Goal: Find specific page/section: Find specific page/section

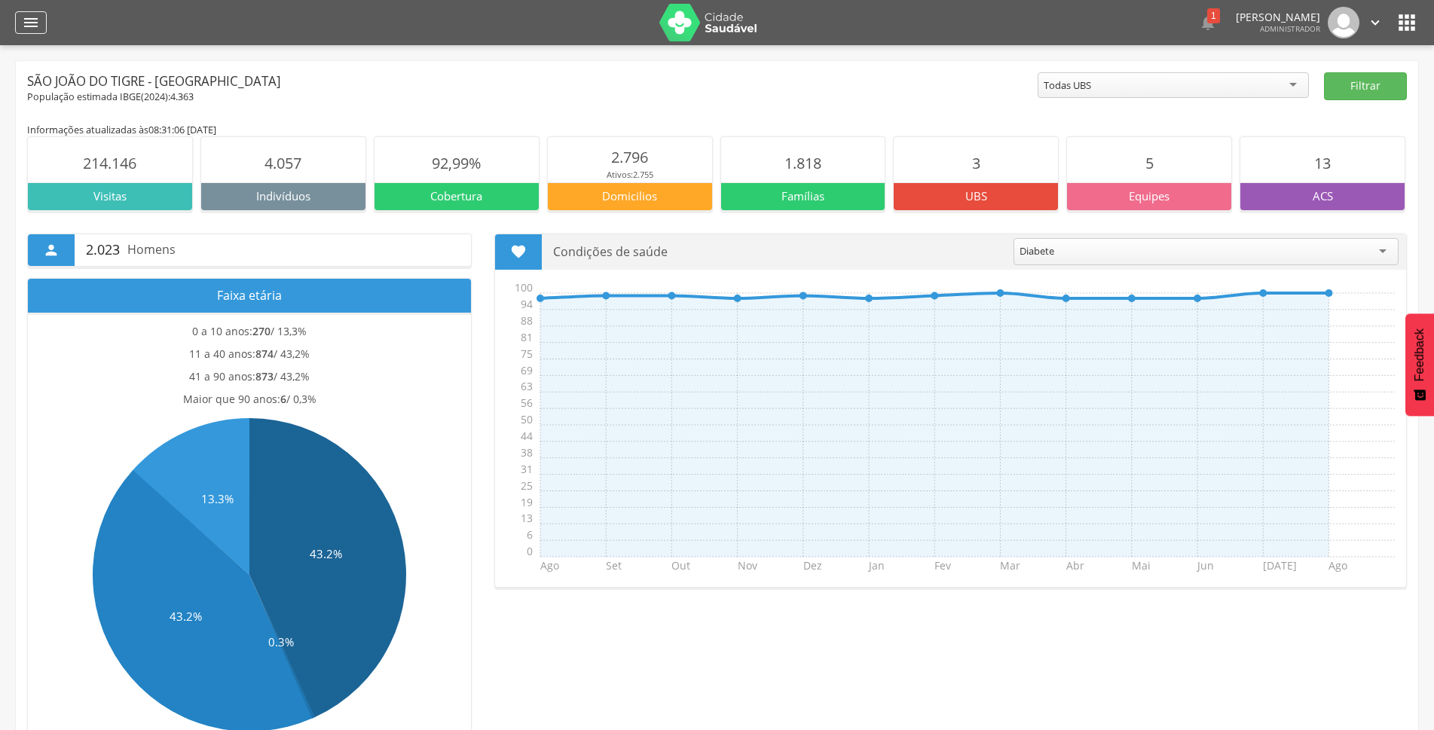
click at [33, 26] on icon "" at bounding box center [31, 23] width 18 height 18
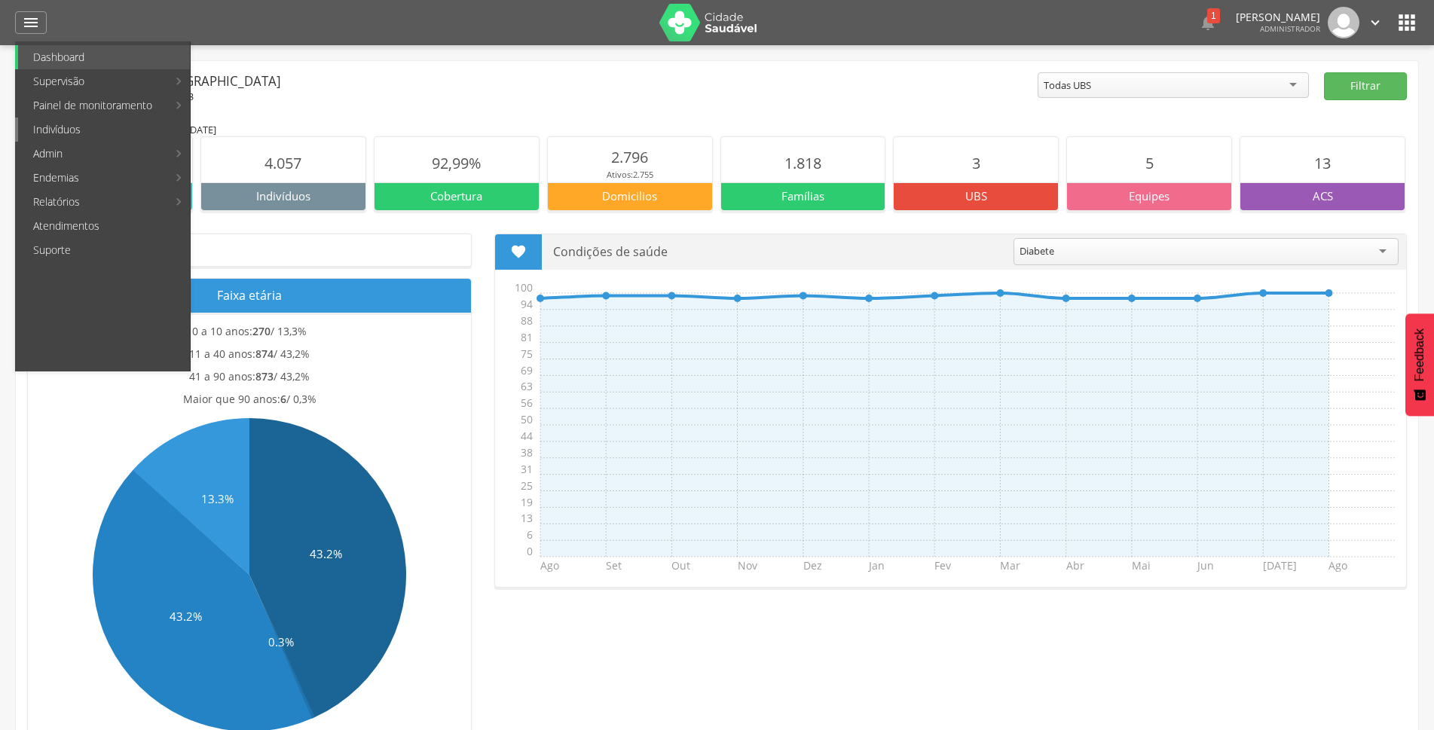
click at [90, 134] on link "Indivíduos" at bounding box center [104, 130] width 172 height 24
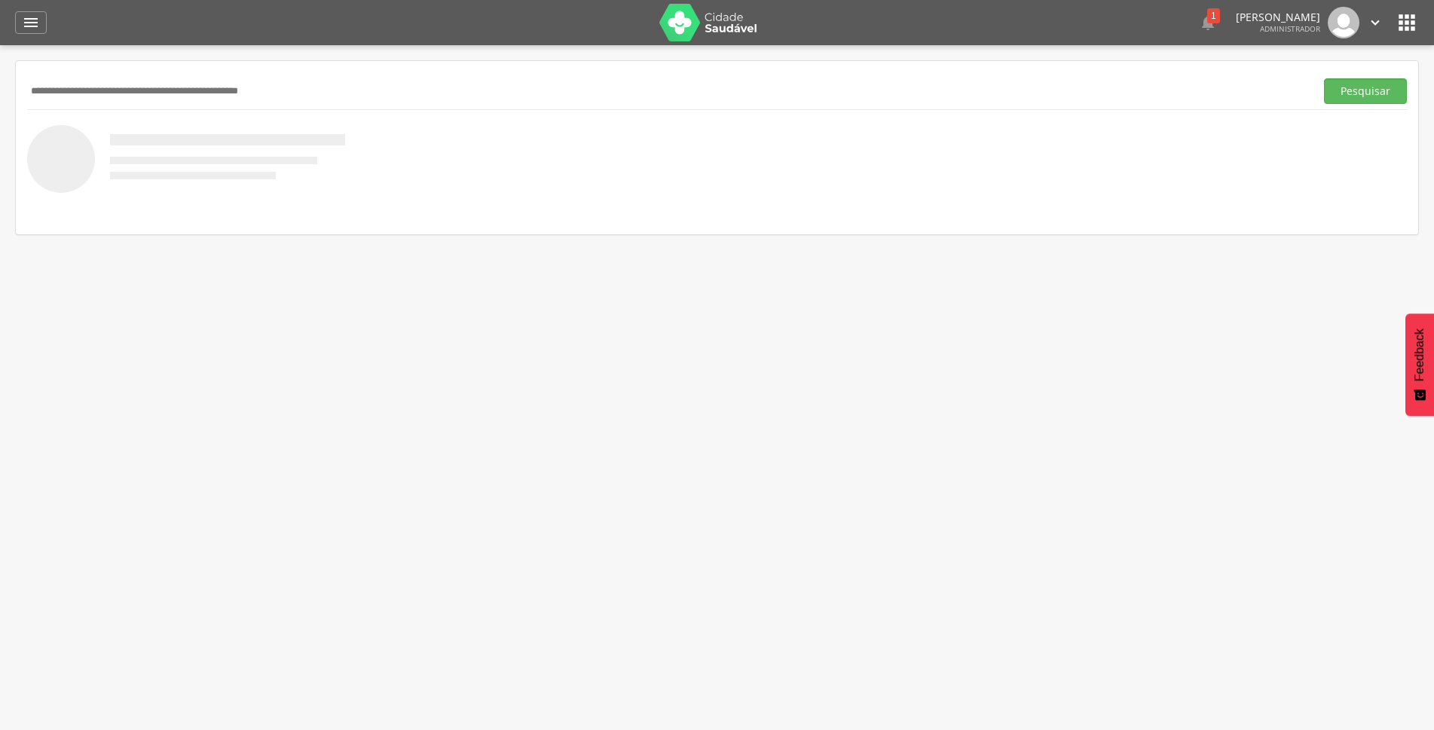
drag, startPoint x: 181, startPoint y: 99, endPoint x: 399, endPoint y: 60, distance: 221.2
click at [195, 97] on input "text" at bounding box center [667, 91] width 1281 height 26
type input "**********"
click at [1352, 88] on button "Pesquisar" at bounding box center [1365, 91] width 83 height 26
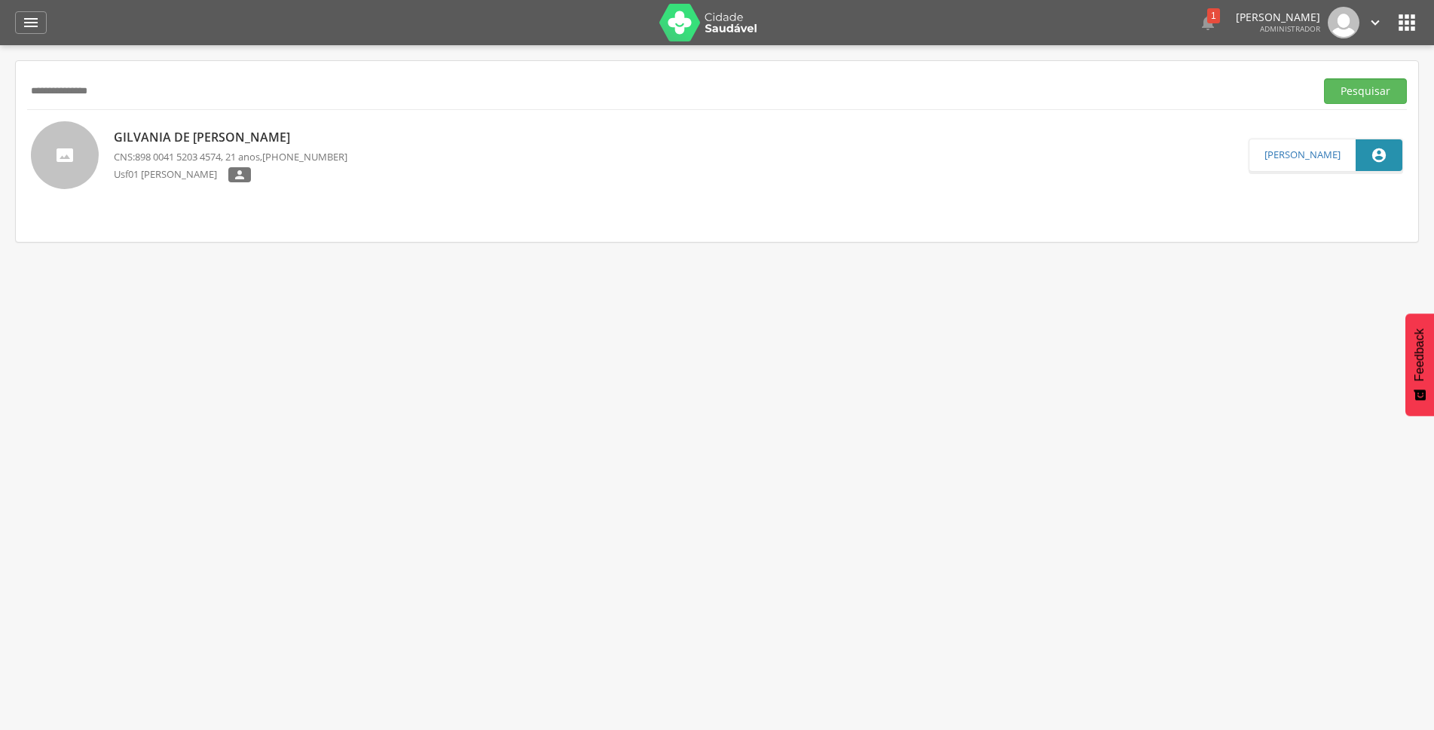
click at [291, 138] on p "Gilvania de [PERSON_NAME]" at bounding box center [231, 137] width 234 height 17
type input "**********"
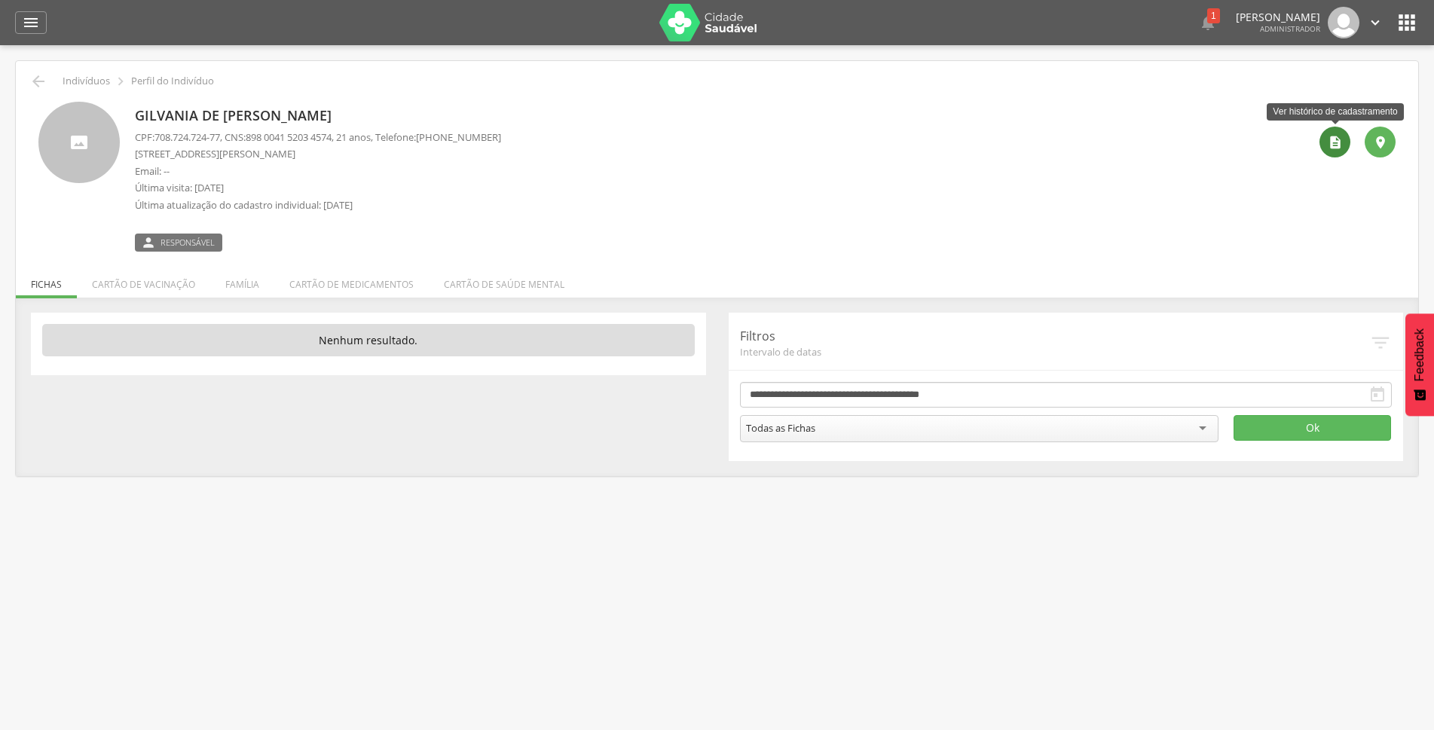
click at [1328, 140] on icon "" at bounding box center [1334, 142] width 15 height 15
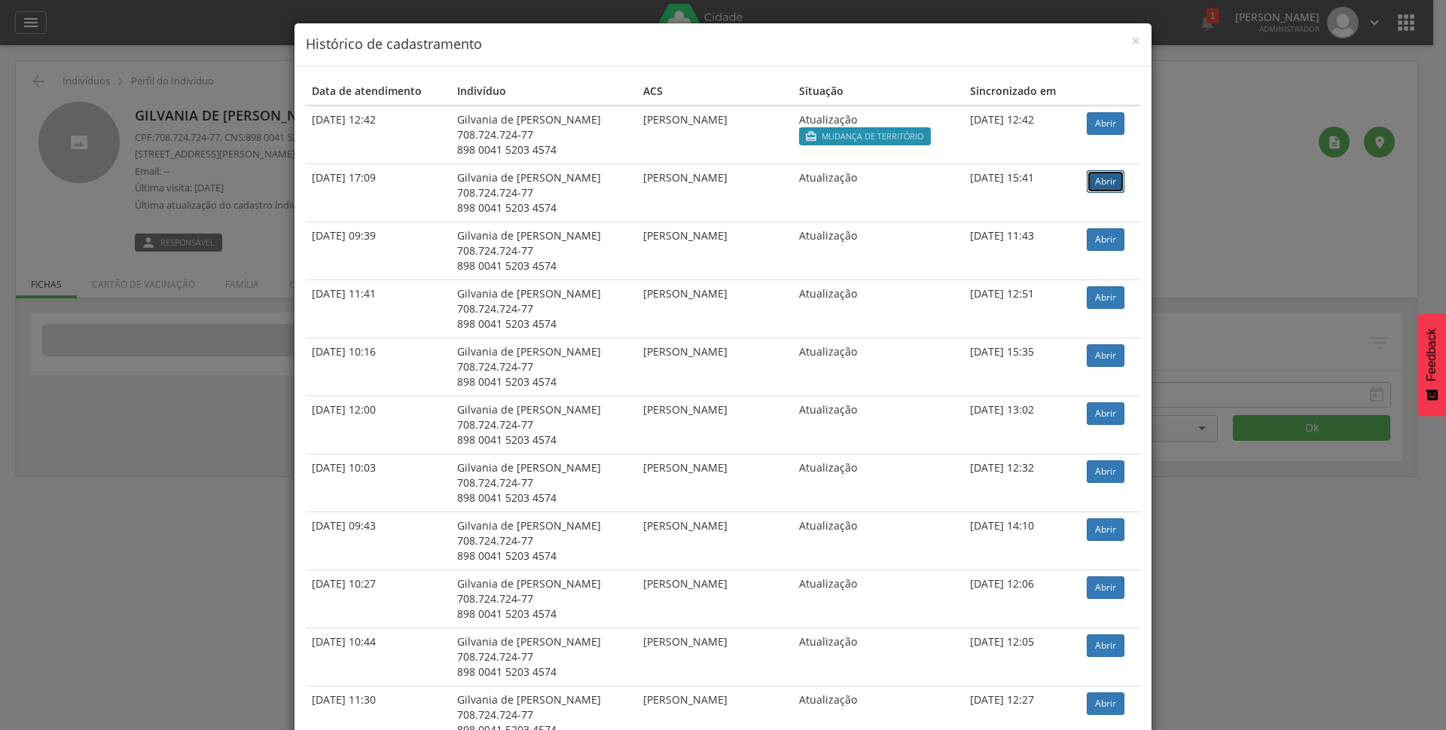
click at [1095, 187] on link "Abrir" at bounding box center [1106, 181] width 38 height 23
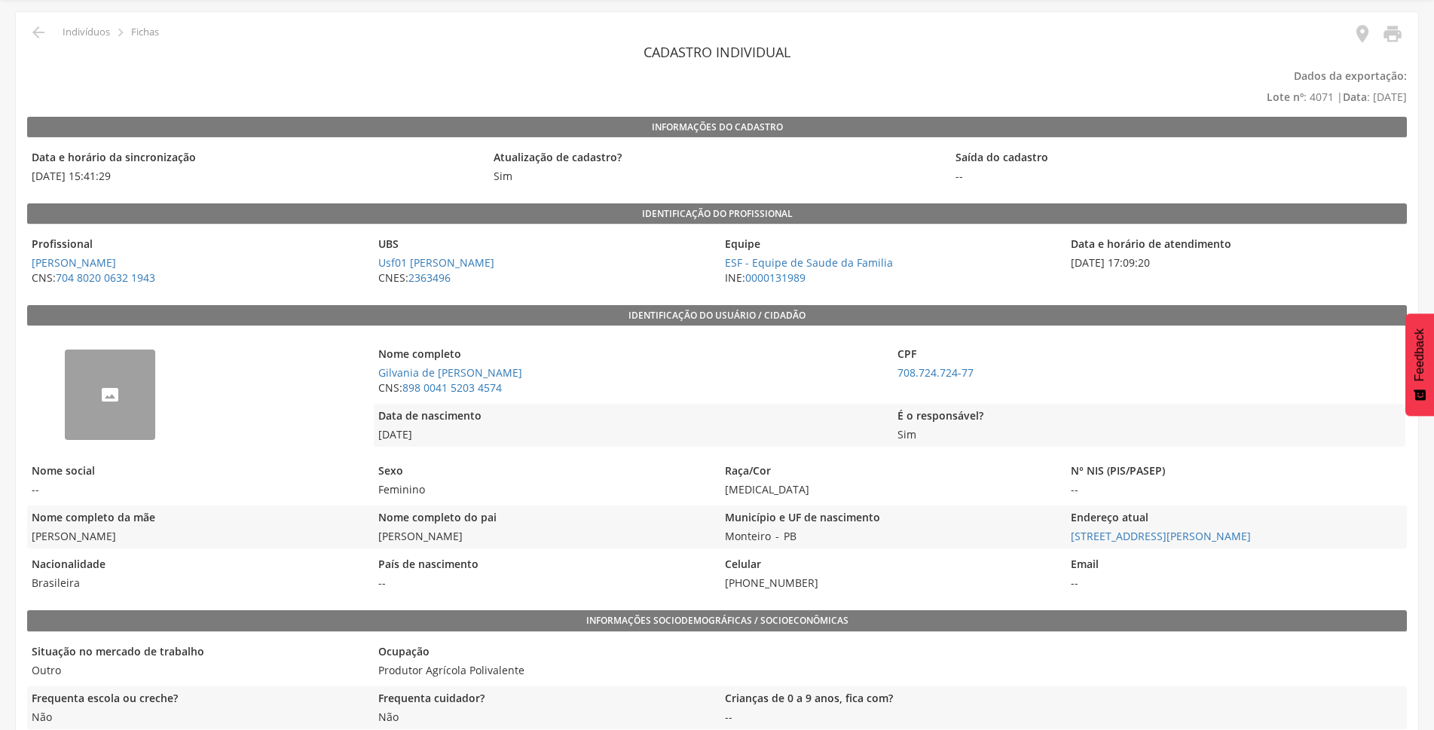
scroll to position [75, 0]
